Goal: Task Accomplishment & Management: Use online tool/utility

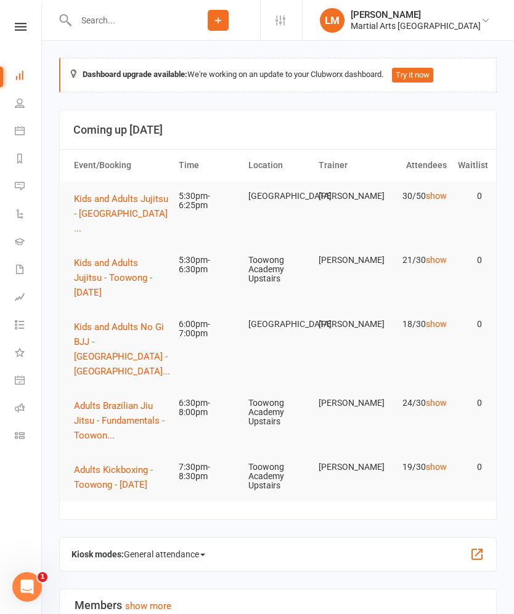
click at [100, 206] on button "Kids and Adults Jujitsu - [GEOGRAPHIC_DATA] ..." at bounding box center [122, 214] width 97 height 44
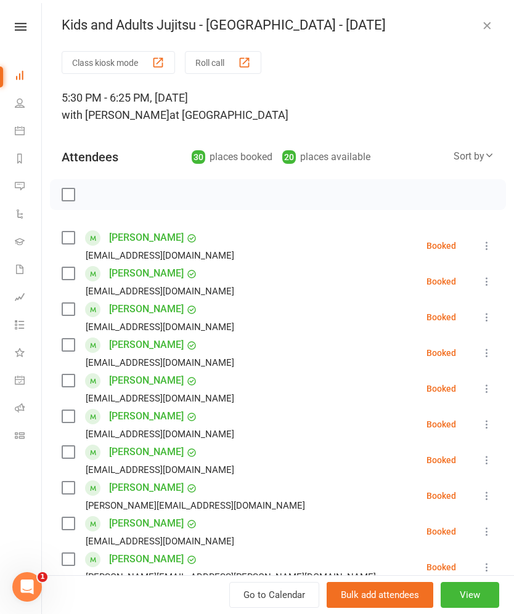
click at [221, 67] on button "Roll call" at bounding box center [223, 62] width 76 height 23
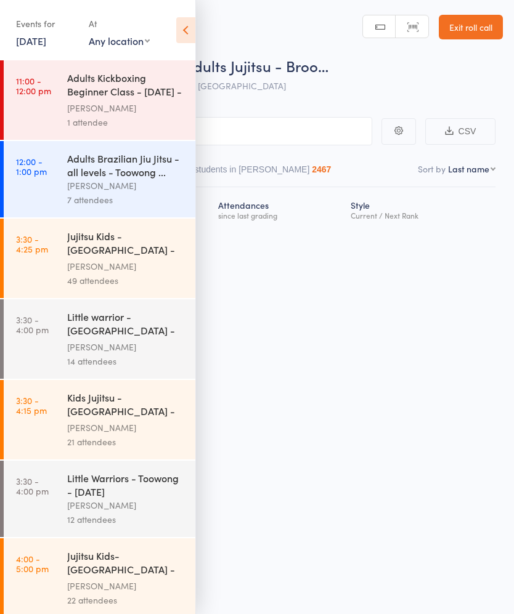
click at [191, 33] on icon at bounding box center [185, 30] width 19 height 26
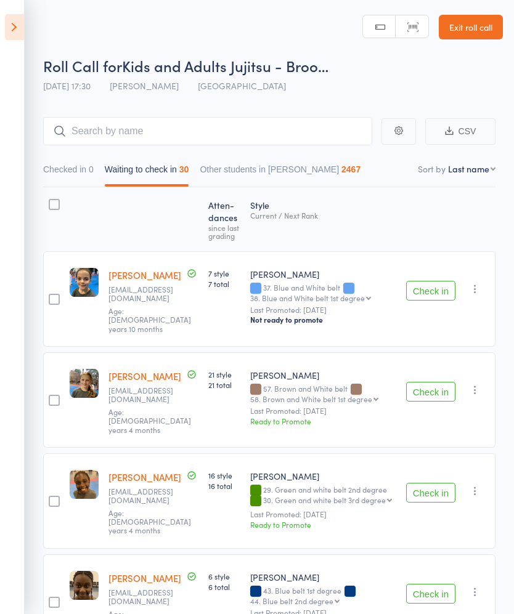
click at [165, 169] on button "Waiting to check in 30" at bounding box center [147, 172] width 84 height 28
click at [466, 177] on nav "Checked in 0 Waiting to check in 30 Other students in [GEOGRAPHIC_DATA][PERSON_…" at bounding box center [269, 172] width 463 height 28
click at [475, 168] on select "First name Last name Birthday [DATE]? Behind on payments? Check in time Next pa…" at bounding box center [471, 169] width 47 height 12
select select "10"
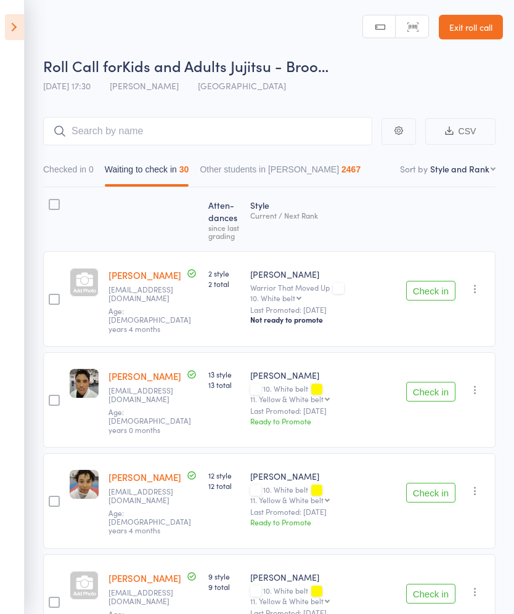
click at [423, 284] on button "Check in" at bounding box center [430, 291] width 49 height 20
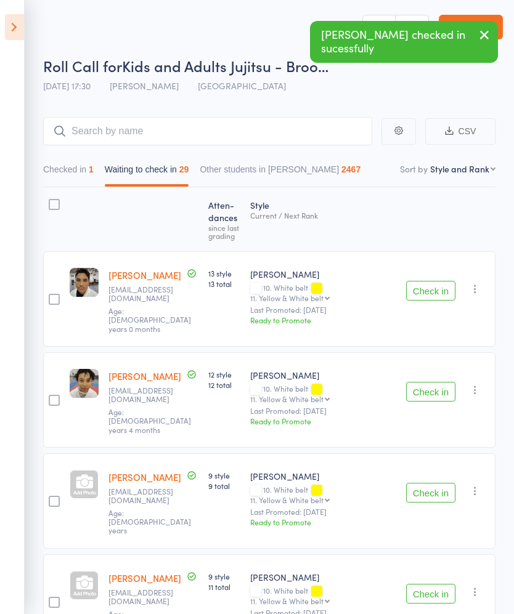
click at [437, 283] on button "Check in" at bounding box center [430, 291] width 49 height 20
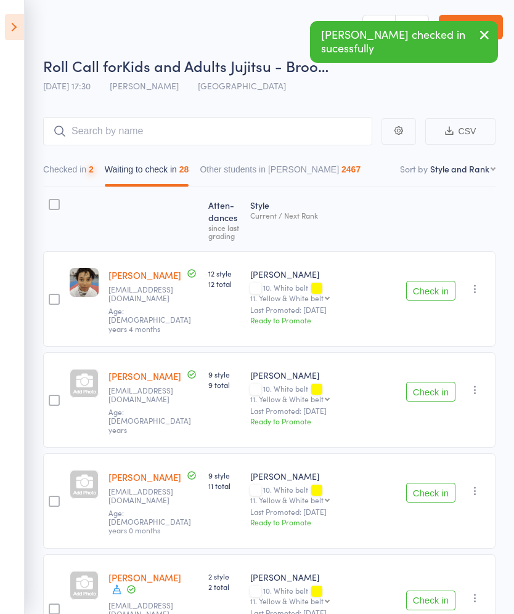
click at [429, 281] on button "Check in" at bounding box center [430, 291] width 49 height 20
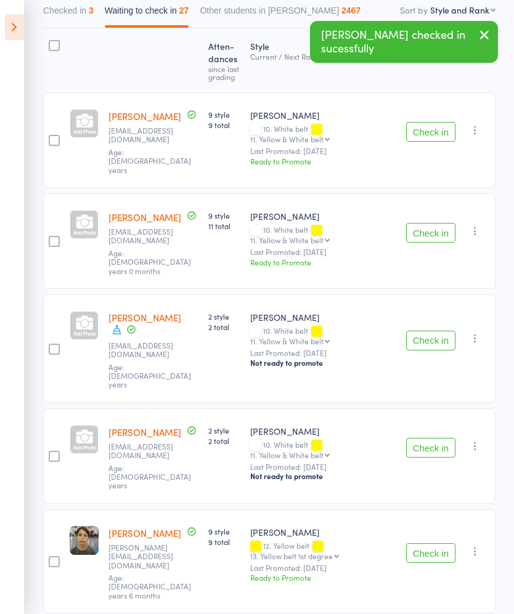
scroll to position [160, 0]
click at [433, 330] on button "Check in" at bounding box center [430, 340] width 49 height 20
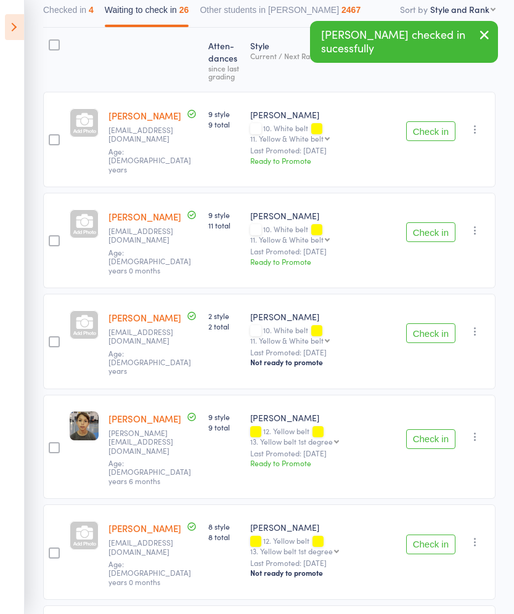
click at [433, 323] on button "Check in" at bounding box center [430, 333] width 49 height 20
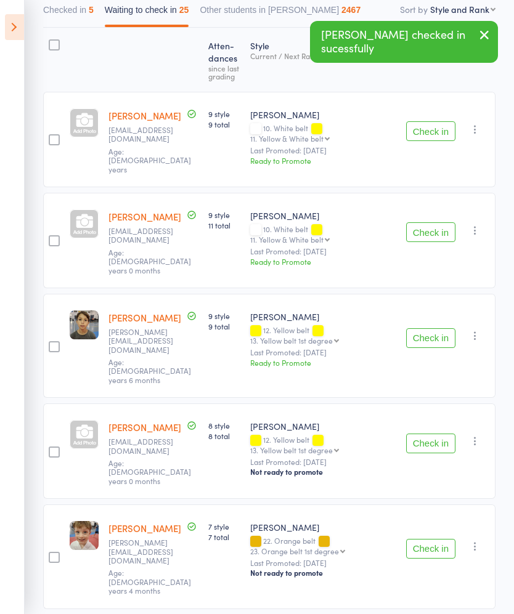
click at [424, 328] on button "Check in" at bounding box center [430, 338] width 49 height 20
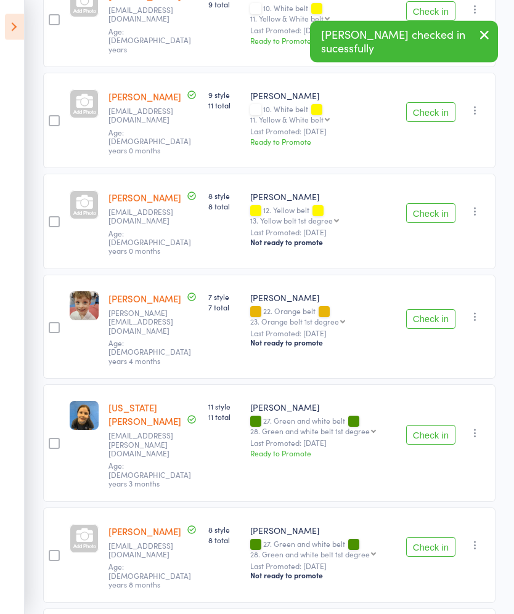
scroll to position [280, 0]
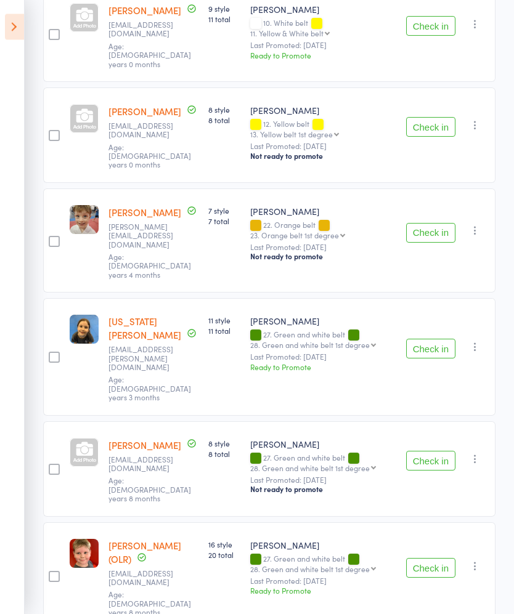
click at [434, 339] on button "Check in" at bounding box center [430, 349] width 49 height 20
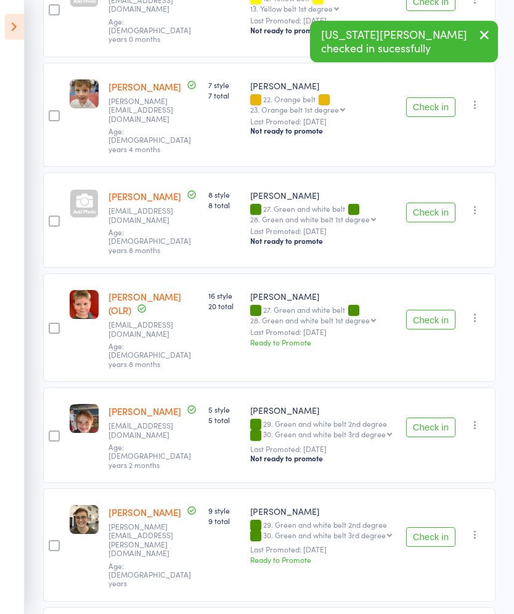
click at [438, 310] on button "Check in" at bounding box center [430, 320] width 49 height 20
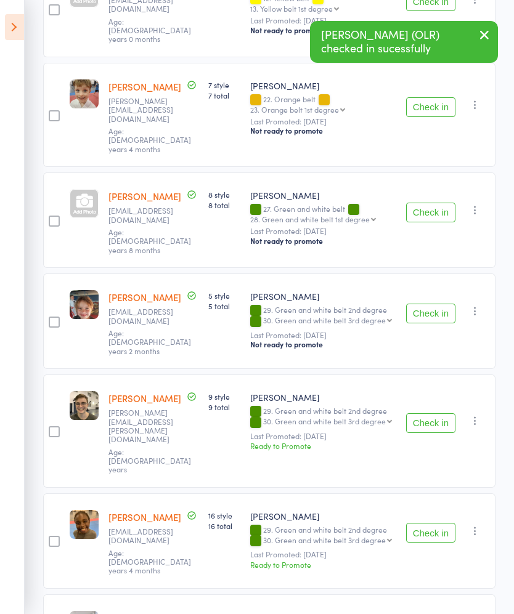
click at [432, 304] on button "Check in" at bounding box center [430, 314] width 49 height 20
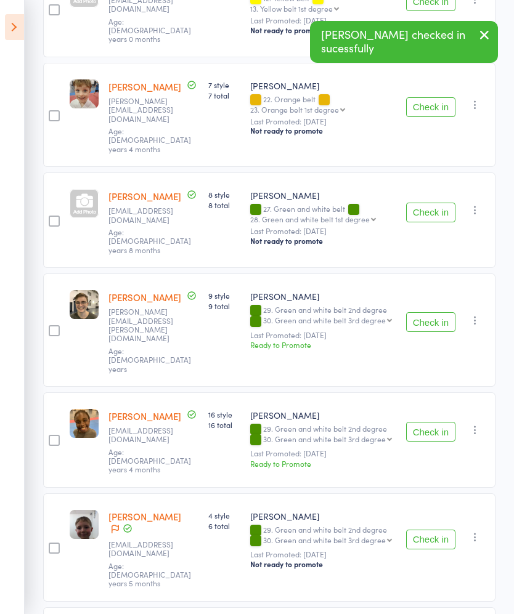
click at [435, 312] on button "Check in" at bounding box center [430, 322] width 49 height 20
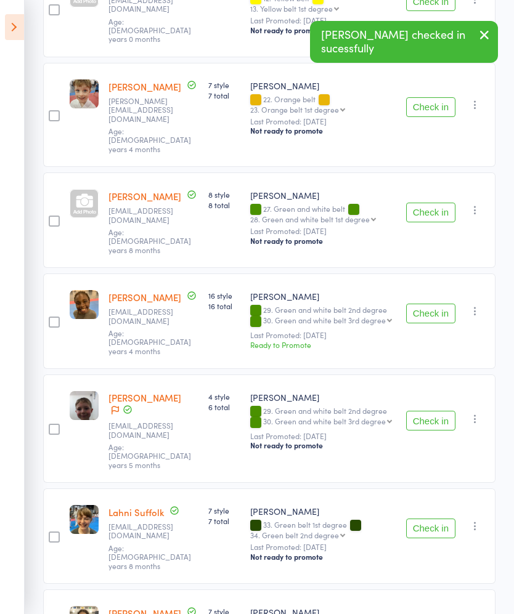
click at [439, 304] on button "Check in" at bounding box center [430, 314] width 49 height 20
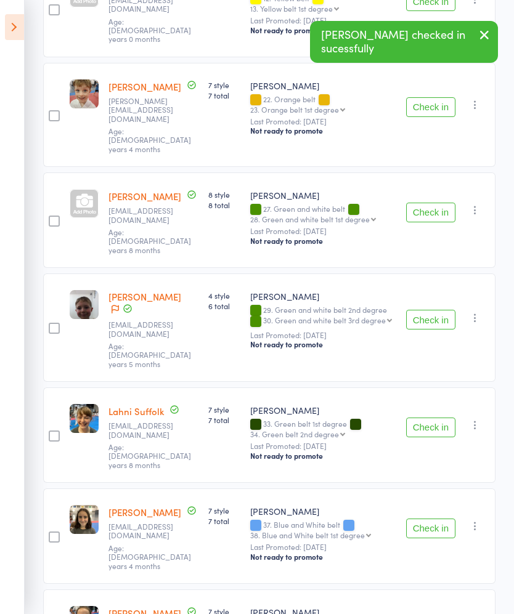
click at [431, 310] on button "Check in" at bounding box center [430, 320] width 49 height 20
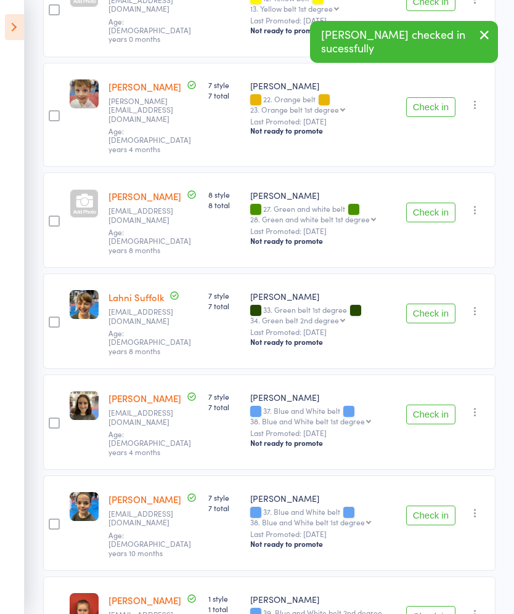
click at [432, 304] on button "Check in" at bounding box center [430, 314] width 49 height 20
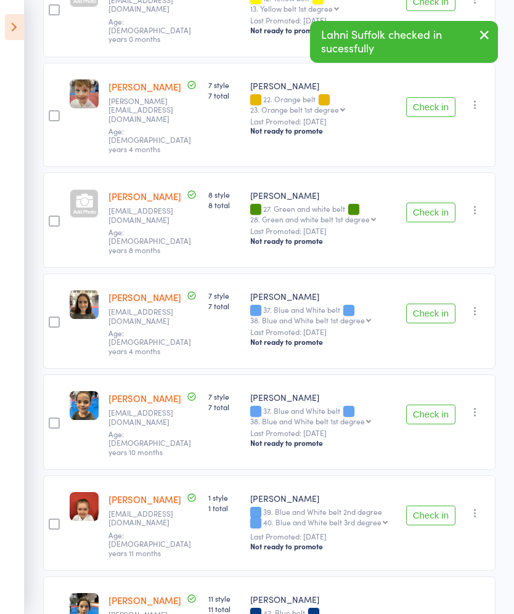
click at [432, 304] on button "Check in" at bounding box center [430, 314] width 49 height 20
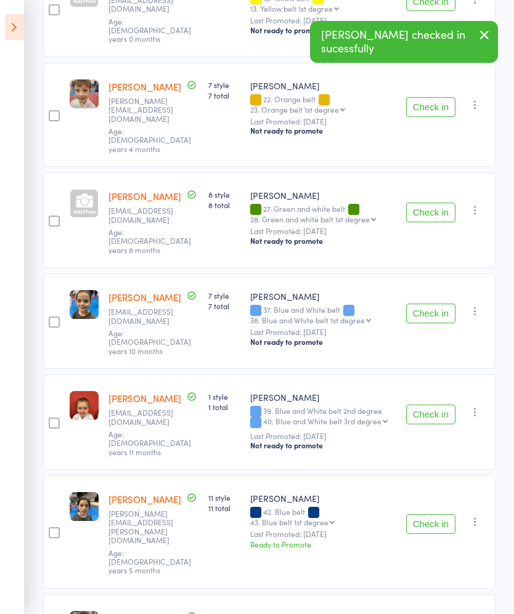
click at [433, 304] on button "Check in" at bounding box center [430, 314] width 49 height 20
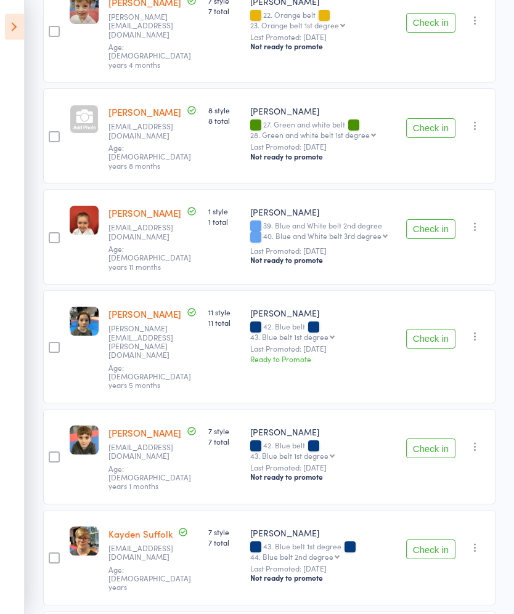
scroll to position [576, 0]
click at [424, 439] on button "Check in" at bounding box center [430, 449] width 49 height 20
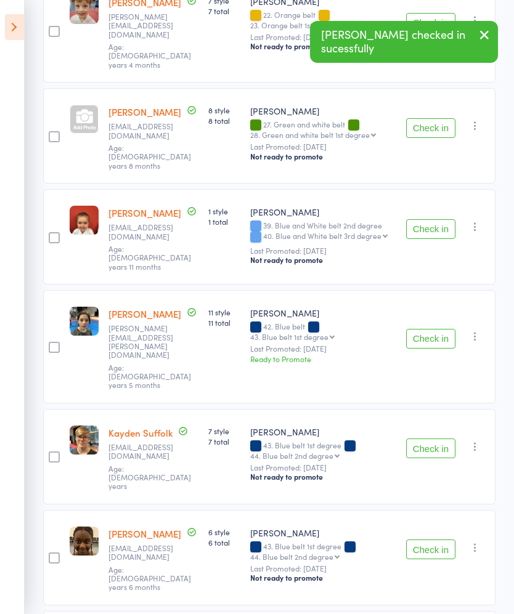
click at [429, 439] on button "Check in" at bounding box center [430, 449] width 49 height 20
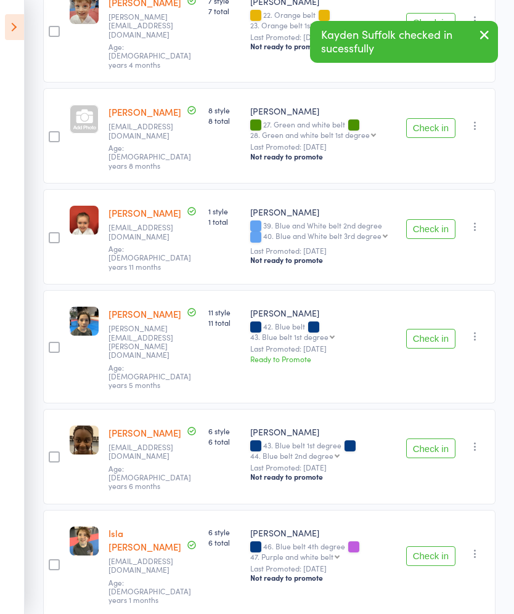
click at [427, 439] on button "Check in" at bounding box center [430, 449] width 49 height 20
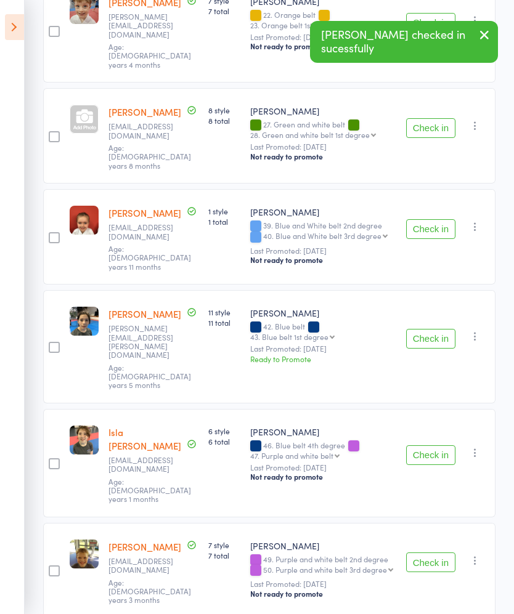
click at [429, 445] on button "Check in" at bounding box center [430, 455] width 49 height 20
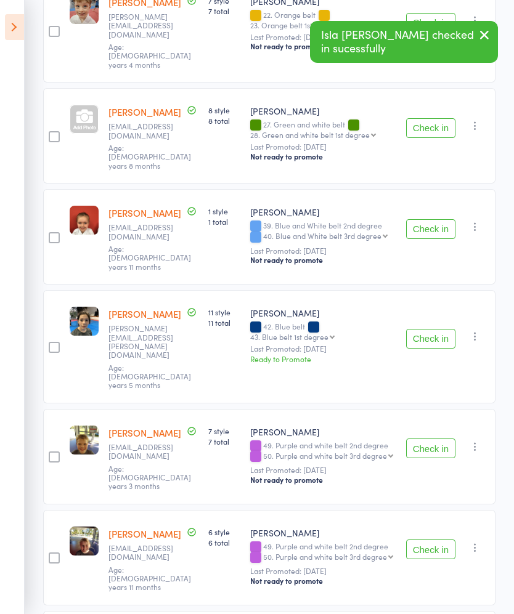
click at [427, 439] on button "Check in" at bounding box center [430, 449] width 49 height 20
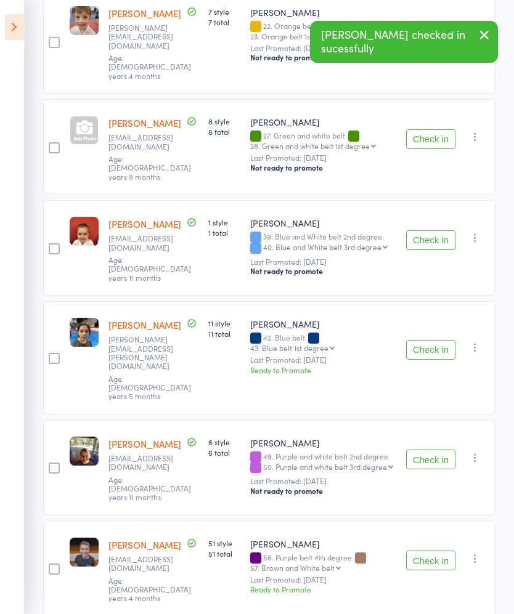
click at [431, 450] on button "Check in" at bounding box center [430, 460] width 49 height 20
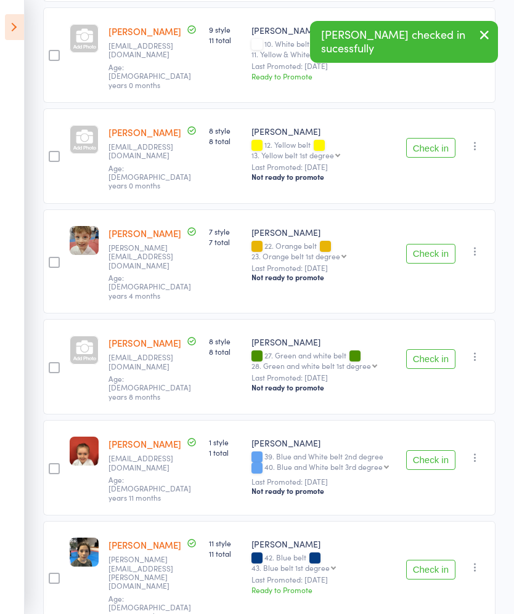
scroll to position [0, 0]
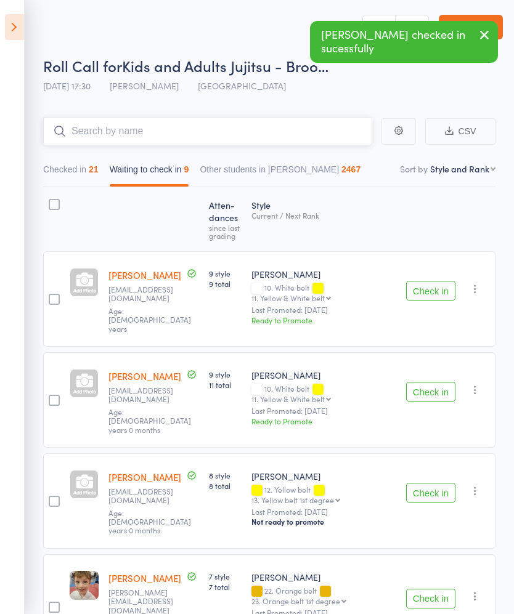
click at [336, 131] on input "search" at bounding box center [207, 131] width 329 height 28
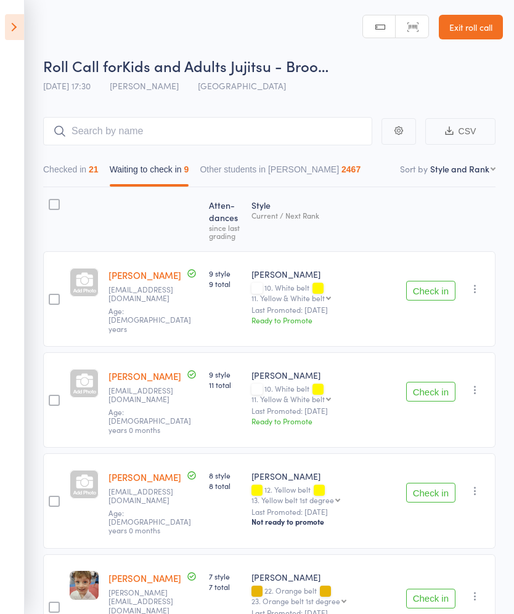
click at [320, 133] on input "search" at bounding box center [207, 131] width 329 height 28
click at [416, 483] on button "Check in" at bounding box center [430, 493] width 49 height 20
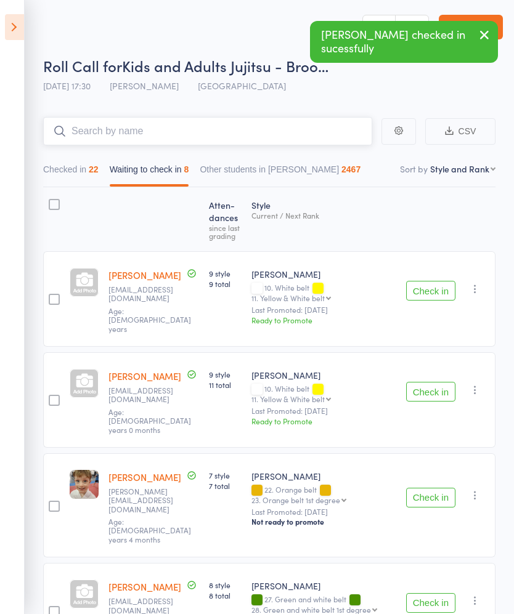
click at [299, 133] on input "search" at bounding box center [207, 131] width 329 height 28
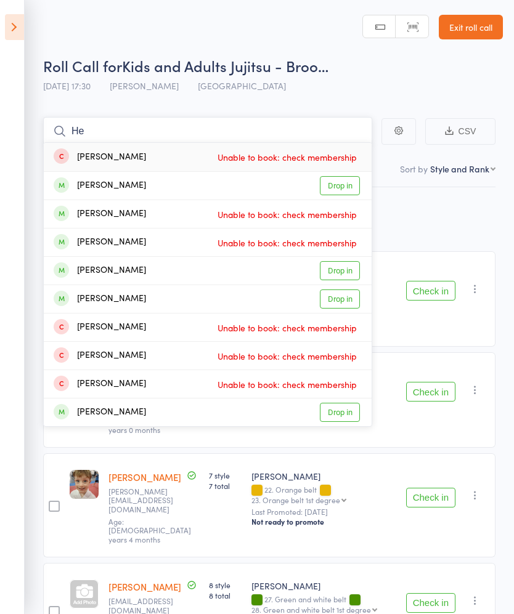
type input "H"
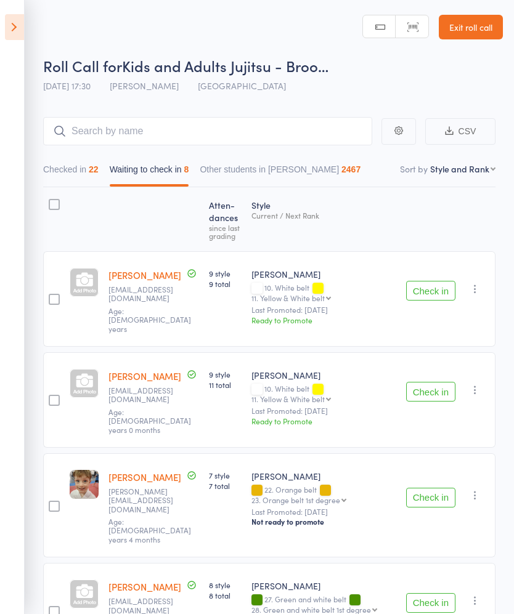
click at [460, 18] on link "Exit roll call" at bounding box center [471, 27] width 64 height 25
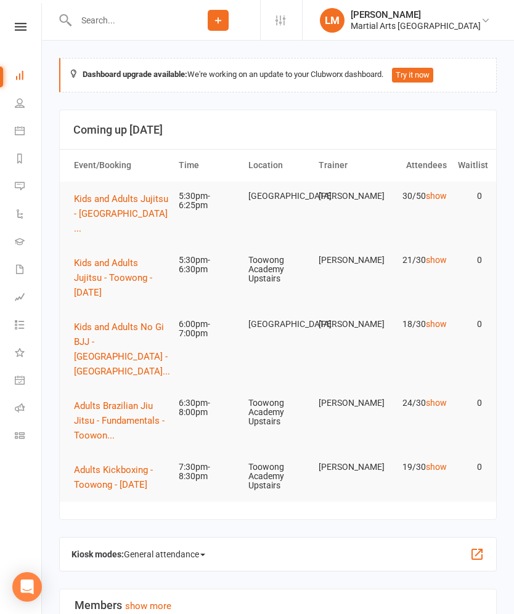
click at [89, 219] on button "Kids and Adults Jujitsu - [GEOGRAPHIC_DATA] ..." at bounding box center [122, 214] width 97 height 44
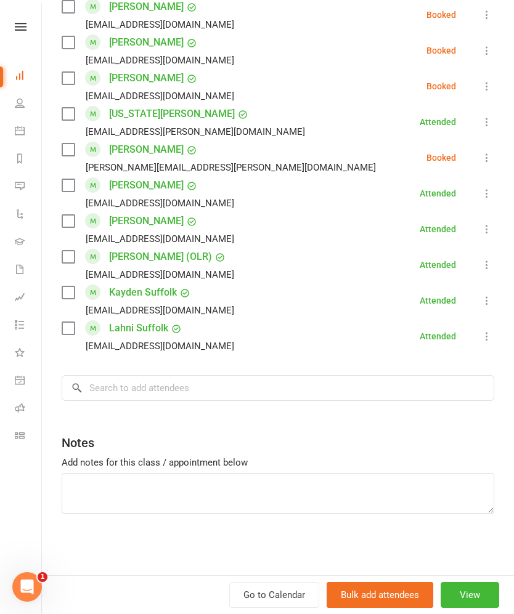
scroll to position [950, 0]
click at [357, 383] on input "search" at bounding box center [278, 388] width 432 height 26
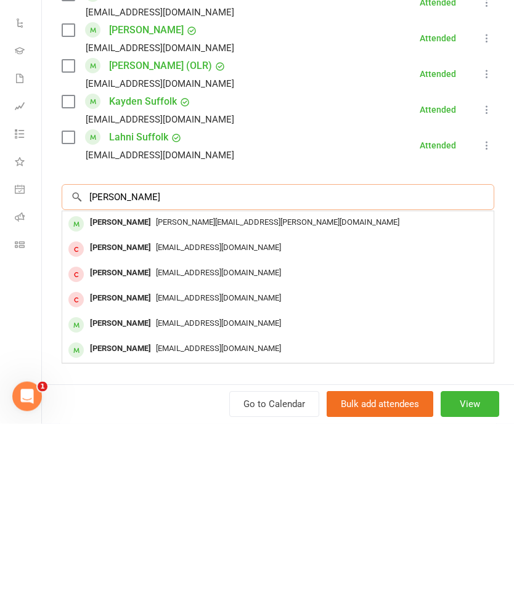
type input "Pagel"
click at [99, 405] on div "[PERSON_NAME]" at bounding box center [120, 414] width 71 height 18
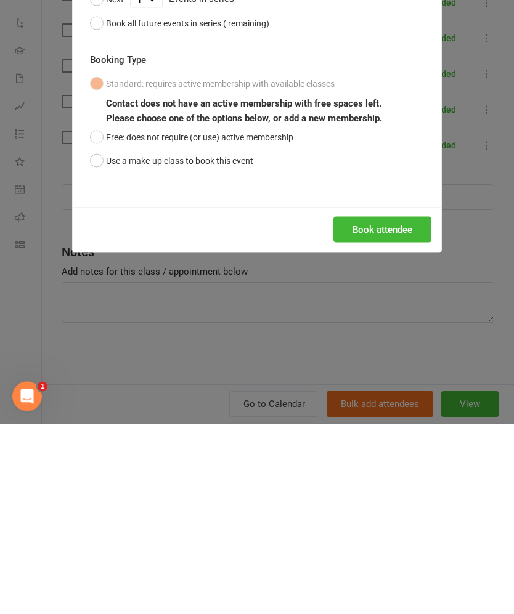
scroll to position [191, 0]
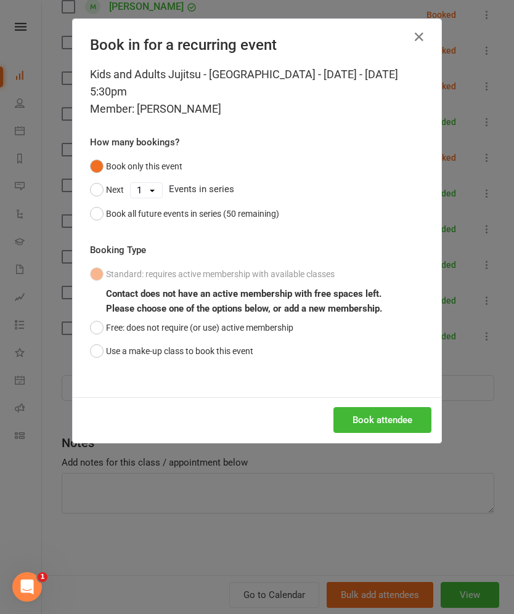
click at [94, 319] on button "Free: does not require (or use) active membership" at bounding box center [191, 327] width 203 height 23
click at [391, 411] on button "Book attendee" at bounding box center [382, 420] width 98 height 26
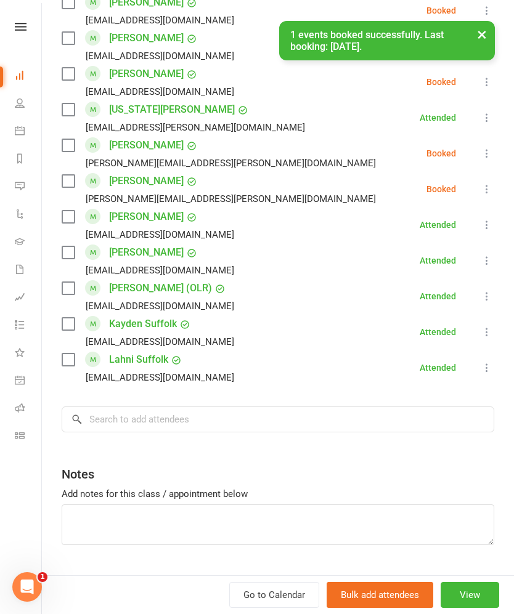
scroll to position [937, 0]
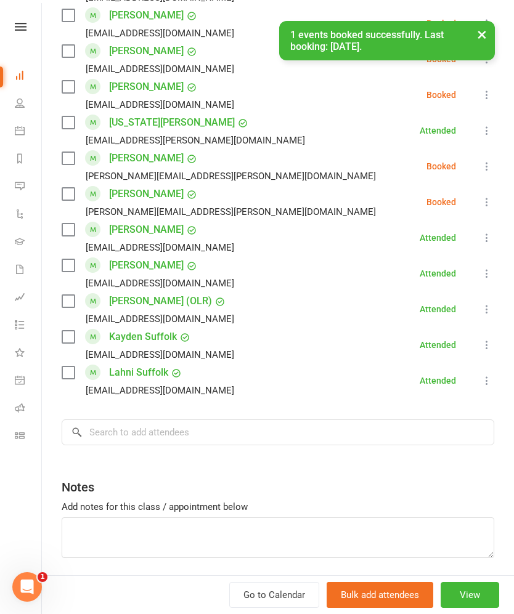
click at [482, 209] on button at bounding box center [486, 202] width 15 height 15
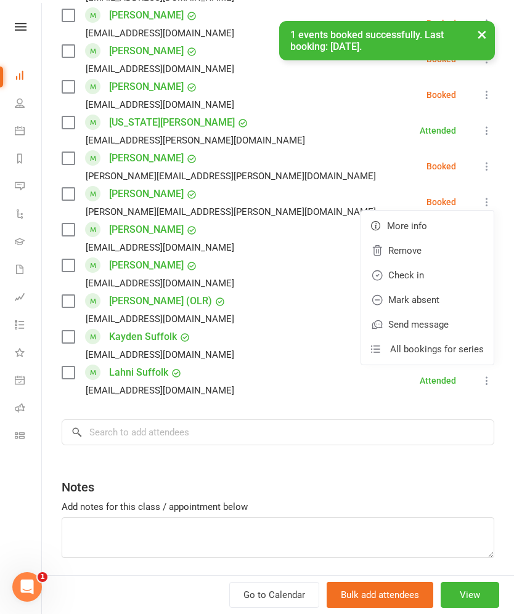
click at [442, 281] on link "Check in" at bounding box center [427, 275] width 132 height 25
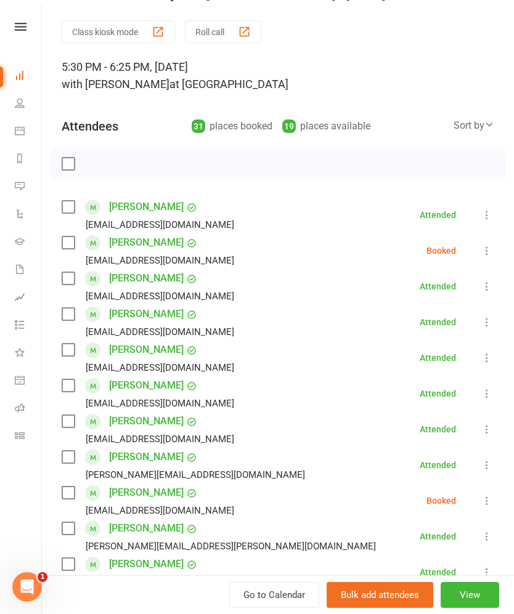
scroll to position [25, 0]
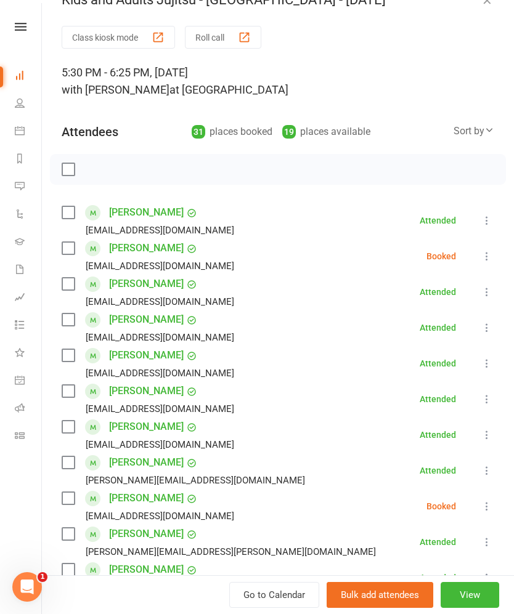
click at [245, 43] on div "button" at bounding box center [244, 37] width 13 height 13
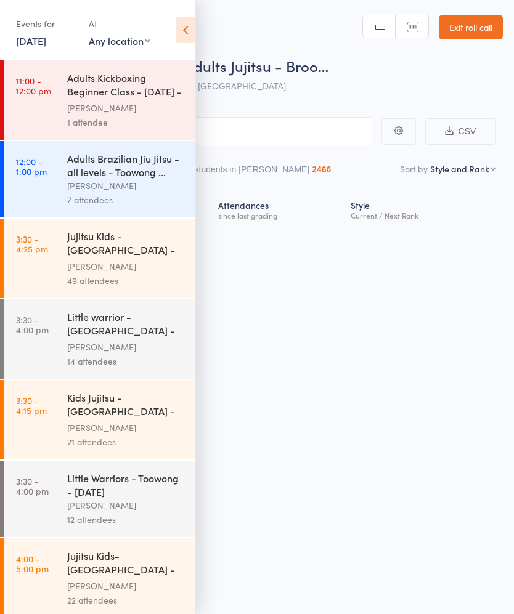
click at [190, 34] on icon at bounding box center [185, 30] width 19 height 26
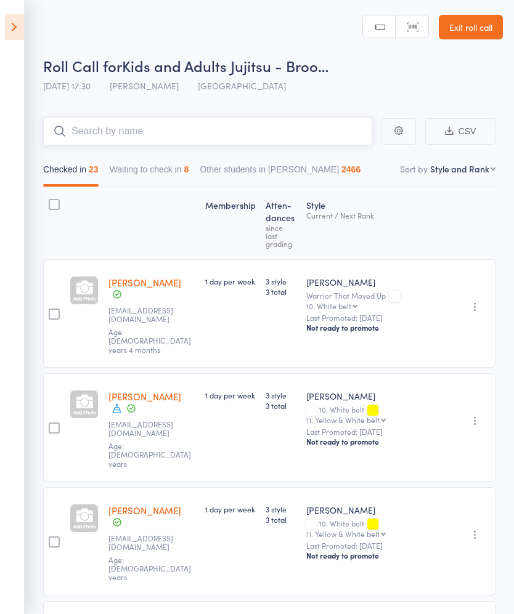
click at [333, 135] on input "search" at bounding box center [207, 131] width 329 height 28
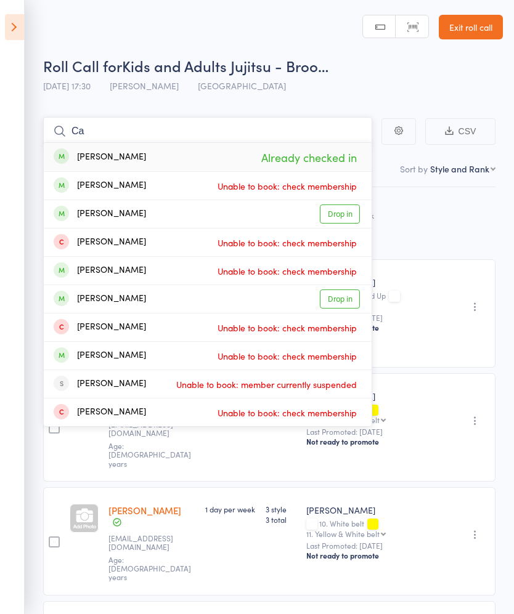
type input "C"
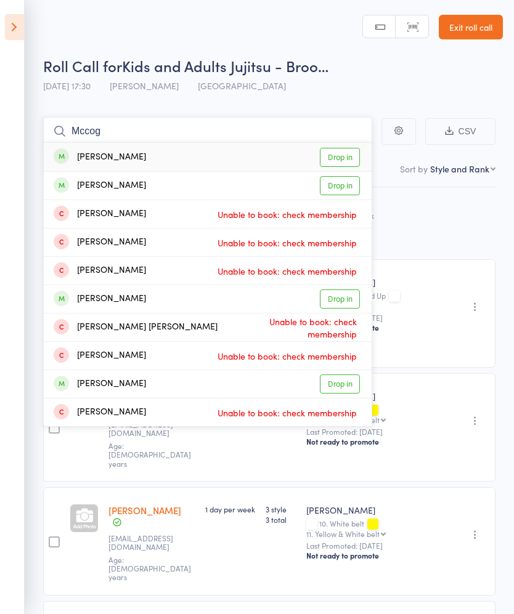
type input "Mccog"
click at [350, 184] on link "Drop in" at bounding box center [340, 185] width 40 height 19
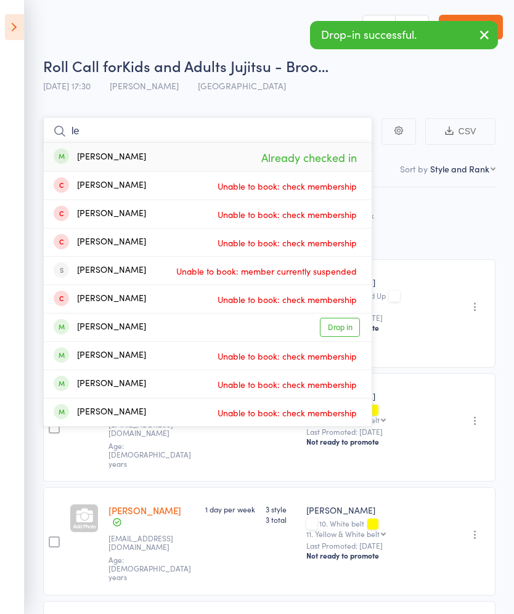
type input "l"
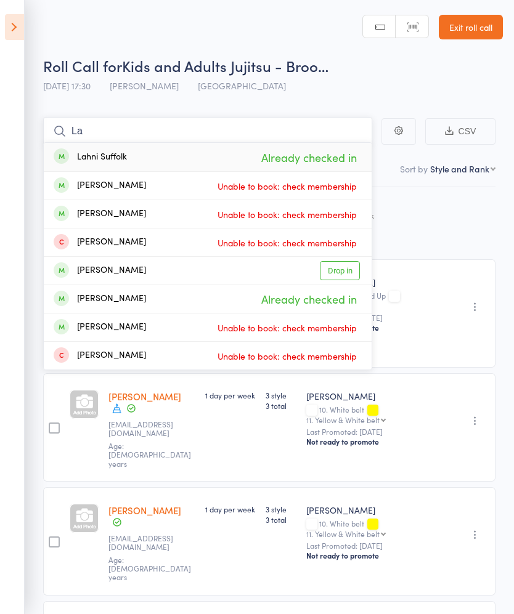
type input "L"
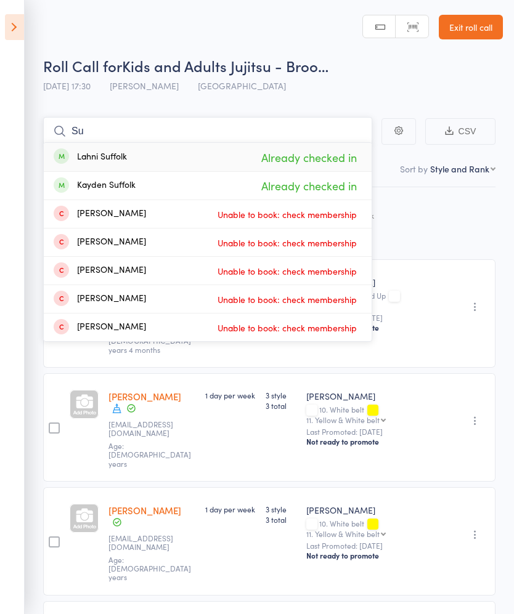
type input "S"
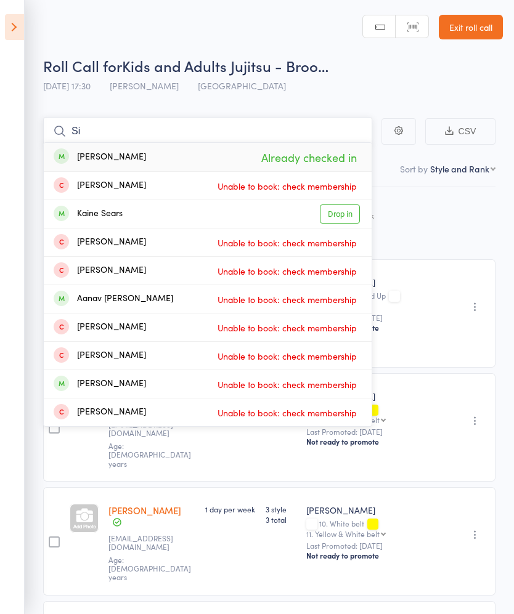
type input "S"
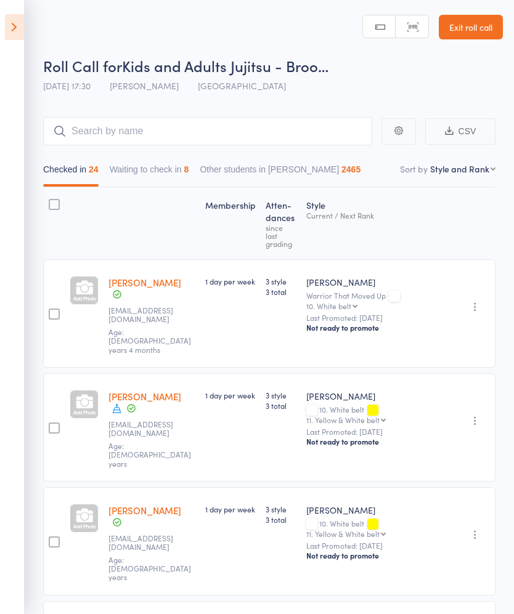
click at [437, 229] on div "Style Current / Next Rank" at bounding box center [375, 223] width 149 height 61
click at [282, 135] on input "search" at bounding box center [207, 131] width 329 height 28
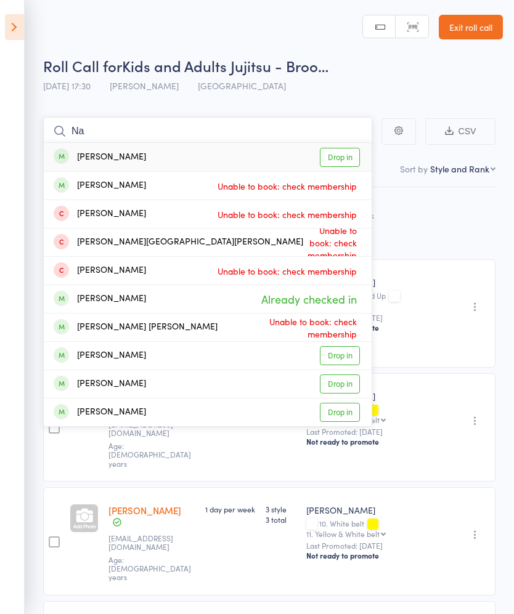
type input "N"
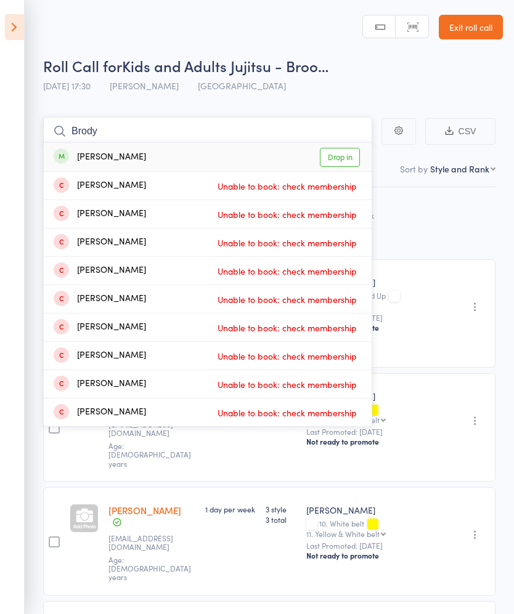
type input "Brody"
click at [344, 155] on link "Drop in" at bounding box center [340, 157] width 40 height 19
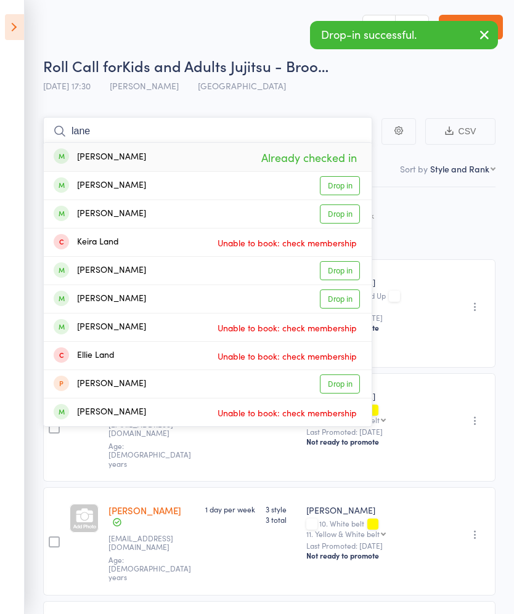
type input "lane"
click at [349, 186] on link "Drop in" at bounding box center [340, 185] width 40 height 19
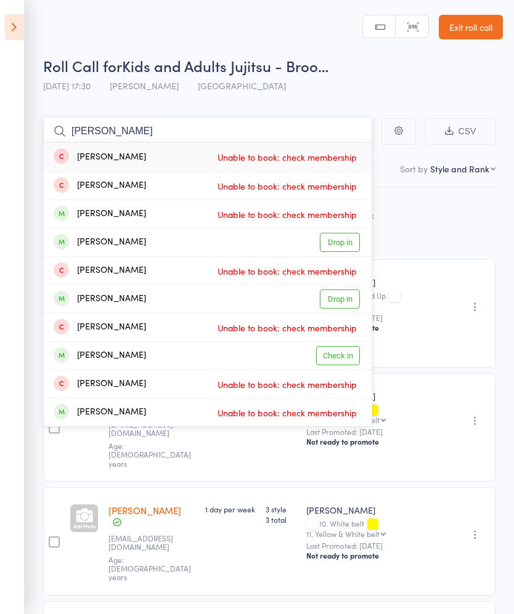
type input "Mitchell"
click at [351, 242] on link "Drop in" at bounding box center [340, 242] width 40 height 19
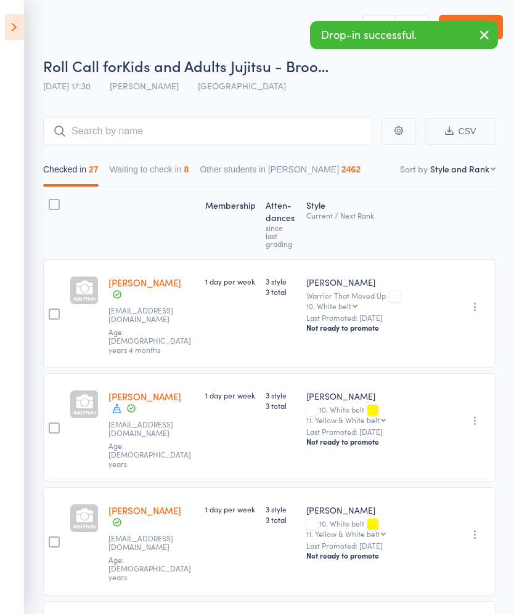
click at [436, 208] on div "Style Current / Next Rank" at bounding box center [375, 223] width 149 height 61
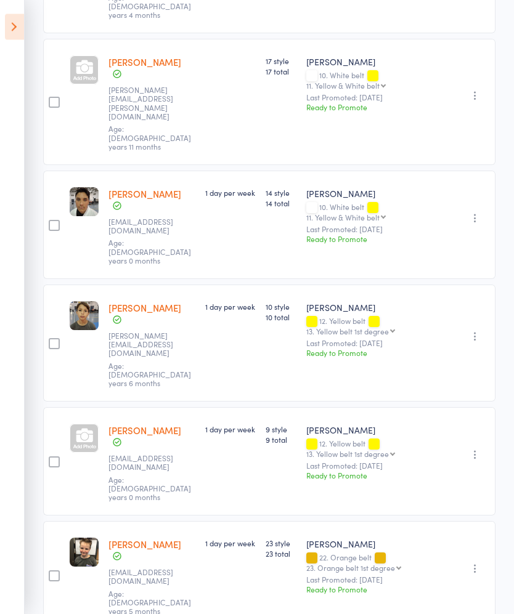
scroll to position [676, 0]
click at [472, 562] on icon "button" at bounding box center [475, 568] width 12 height 12
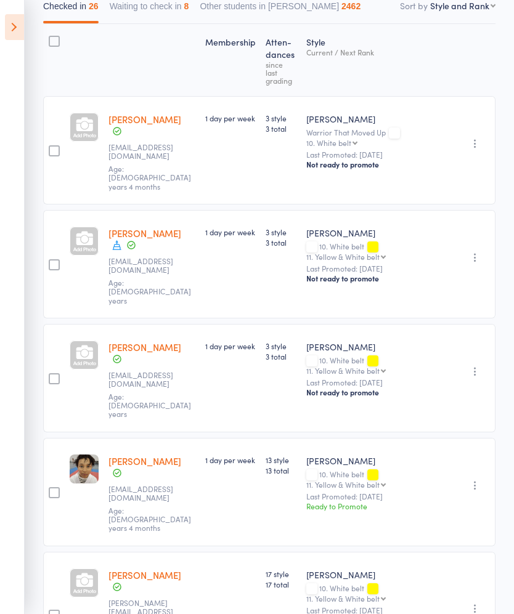
scroll to position [0, 0]
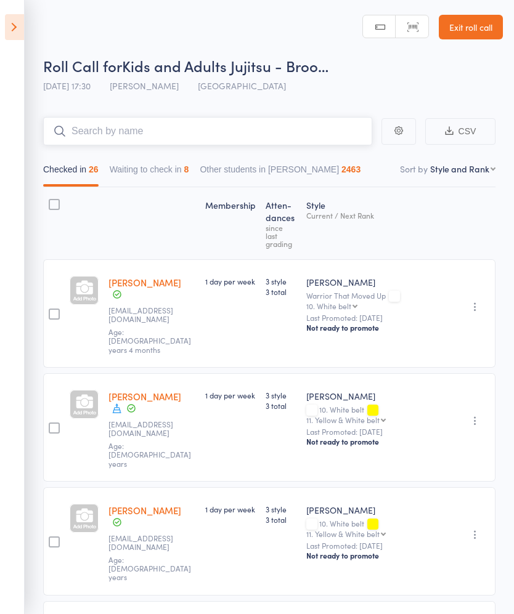
click at [355, 140] on input "search" at bounding box center [207, 131] width 329 height 28
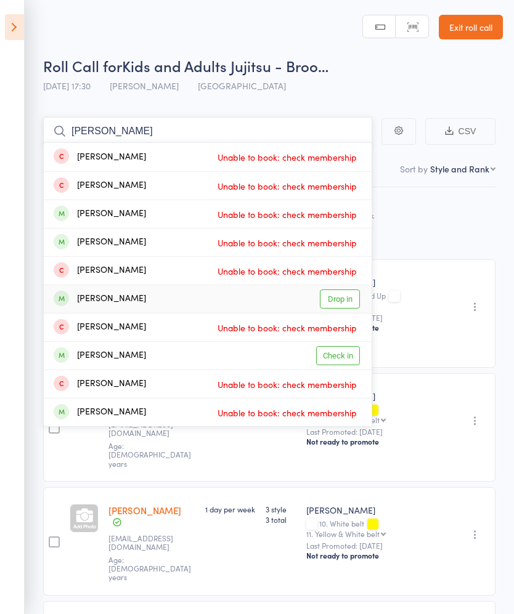
type input "Mitchell"
click at [347, 296] on link "Drop in" at bounding box center [340, 298] width 40 height 19
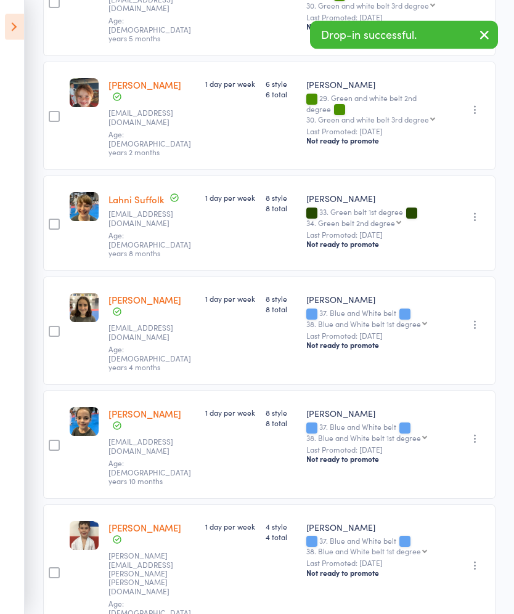
scroll to position [1879, 0]
